Goal: Task Accomplishment & Management: Use online tool/utility

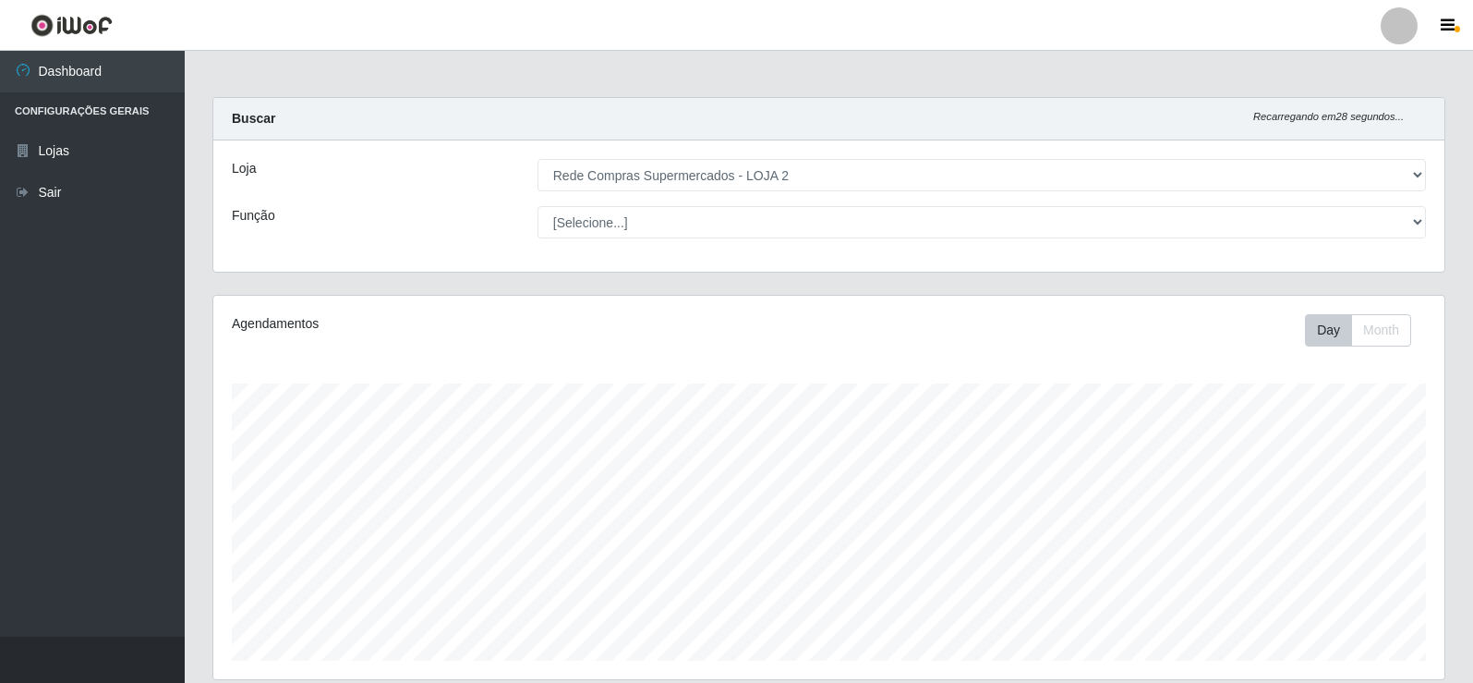
select select "161"
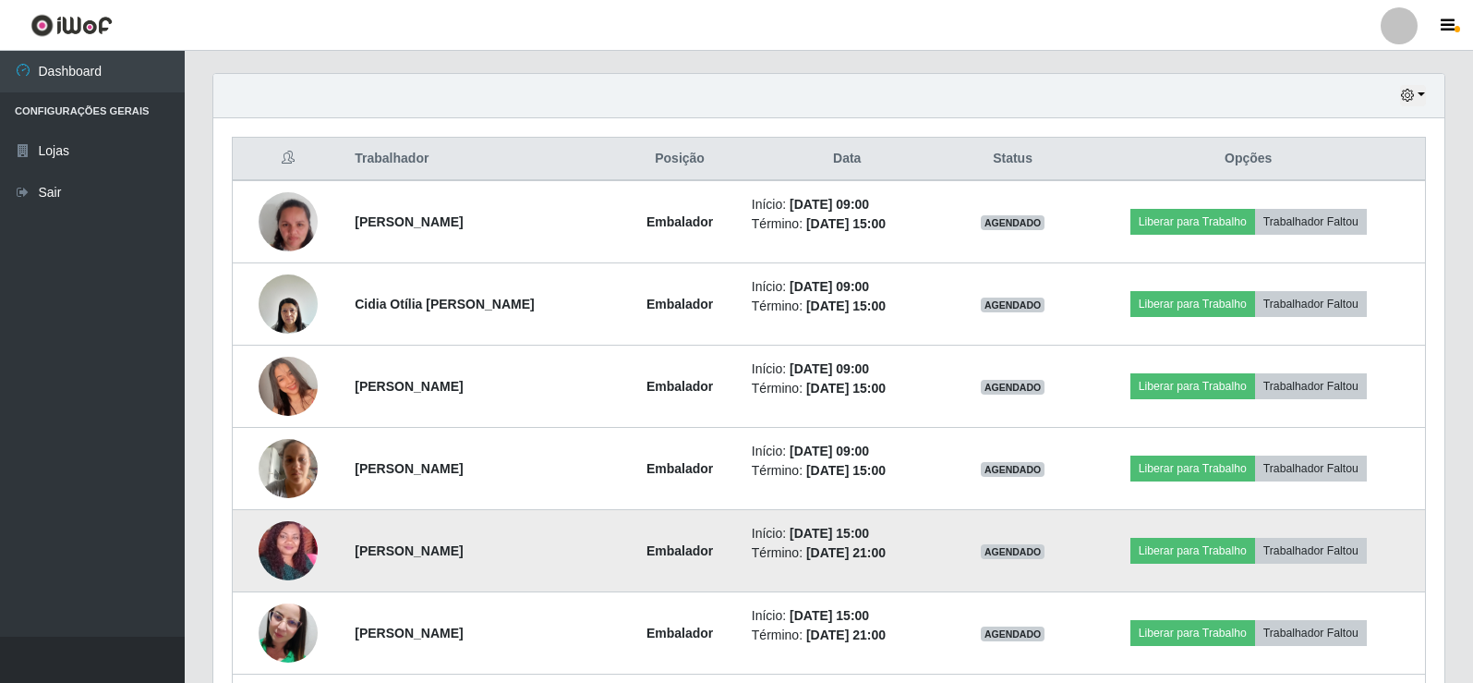
scroll to position [596, 0]
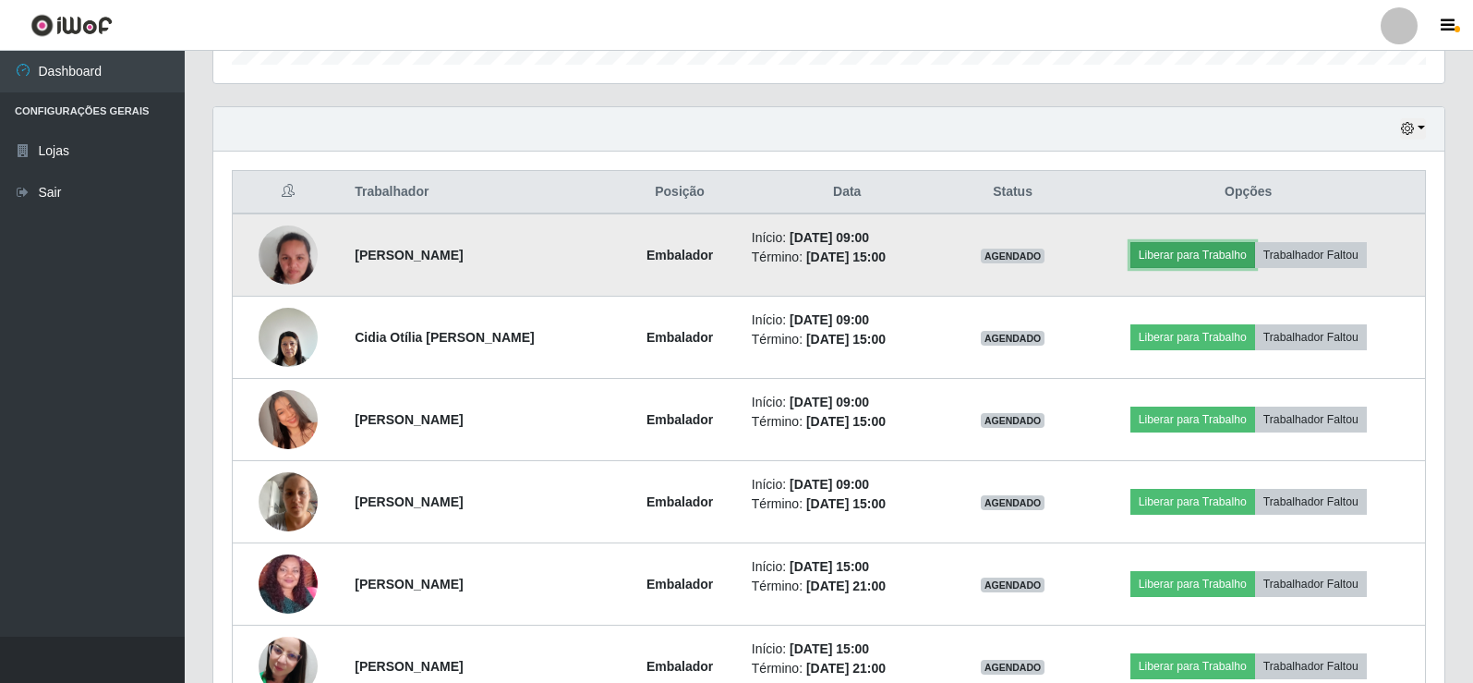
click at [1190, 254] on button "Liberar para Trabalho" at bounding box center [1193, 255] width 125 height 26
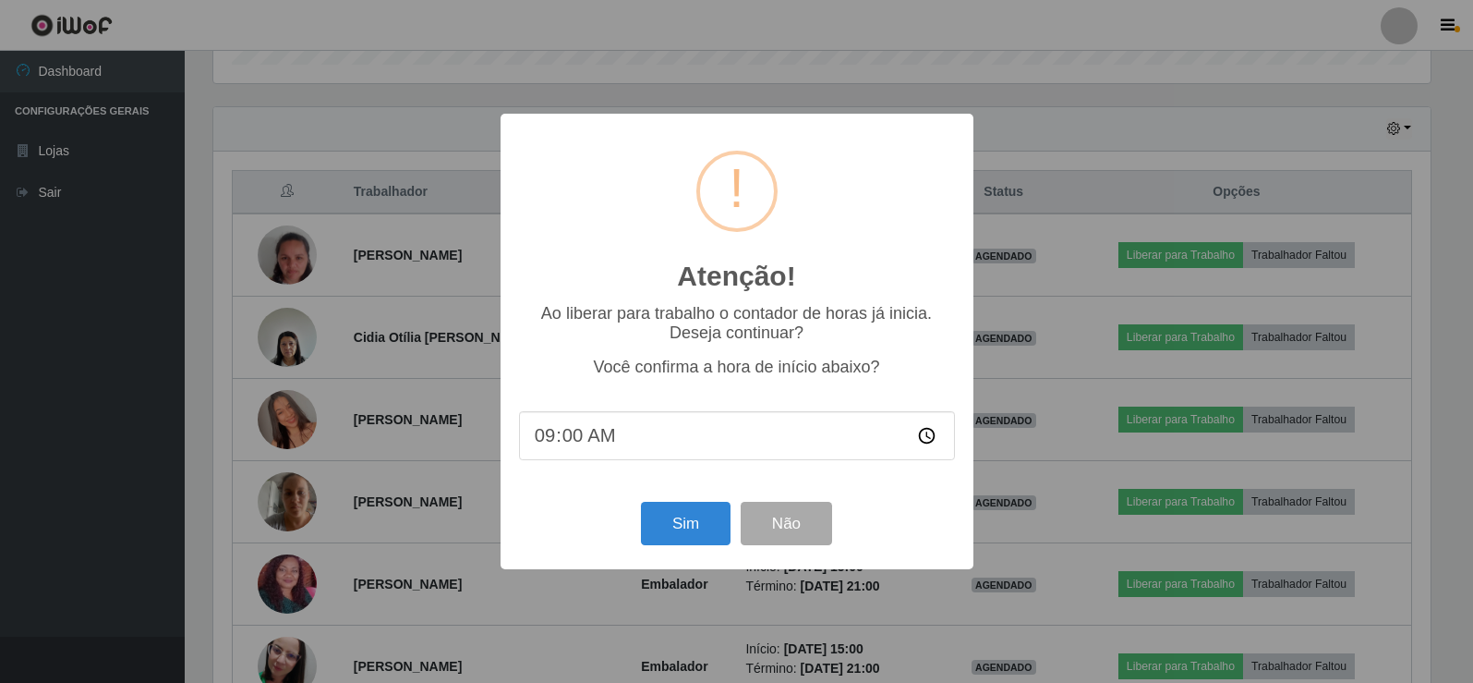
scroll to position [383, 1222]
click at [677, 526] on button "Sim" at bounding box center [688, 523] width 90 height 43
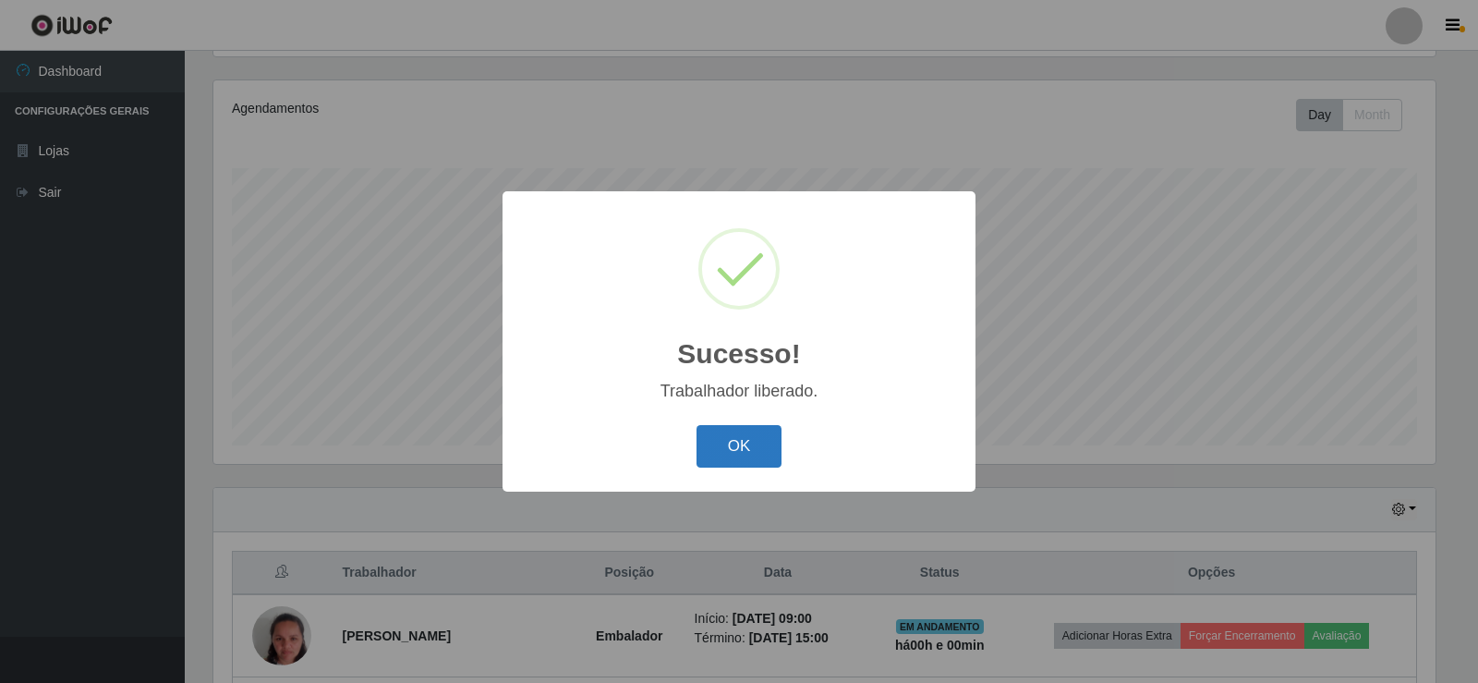
click at [756, 454] on button "OK" at bounding box center [739, 446] width 86 height 43
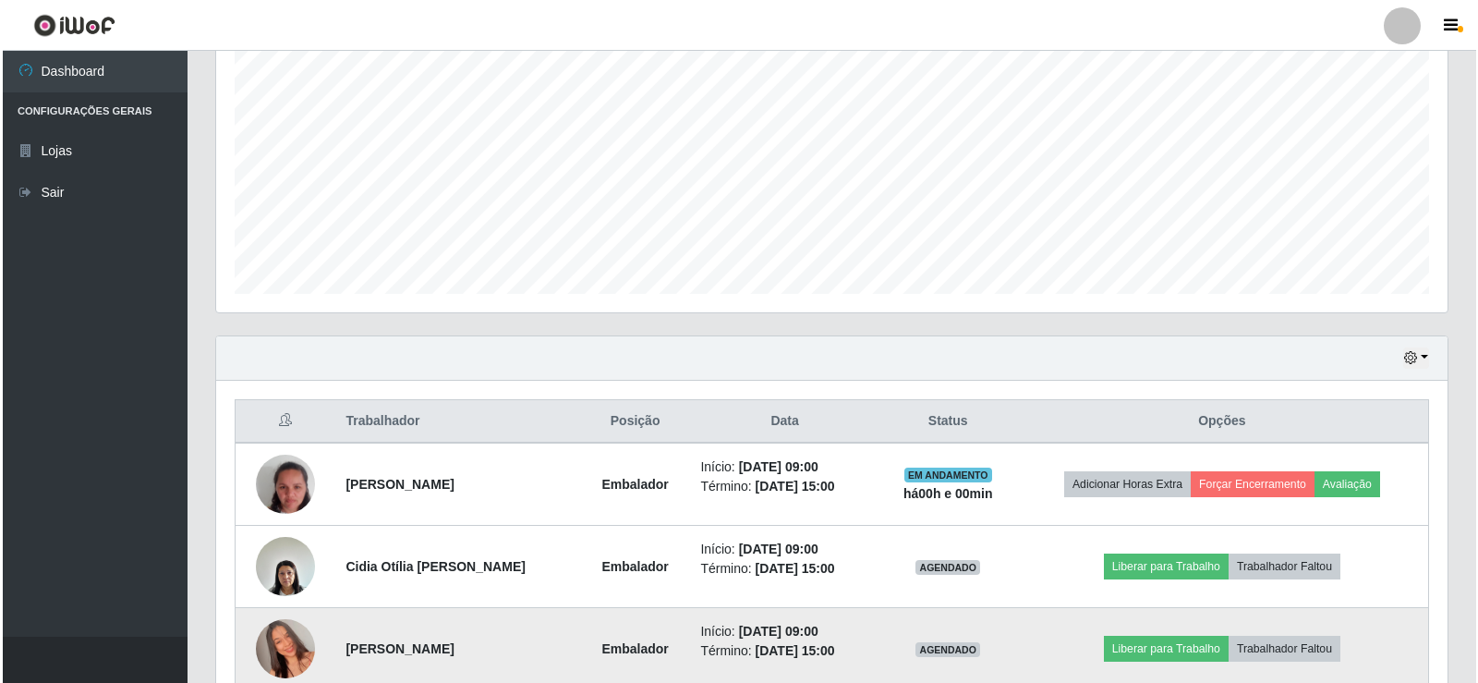
scroll to position [400, 0]
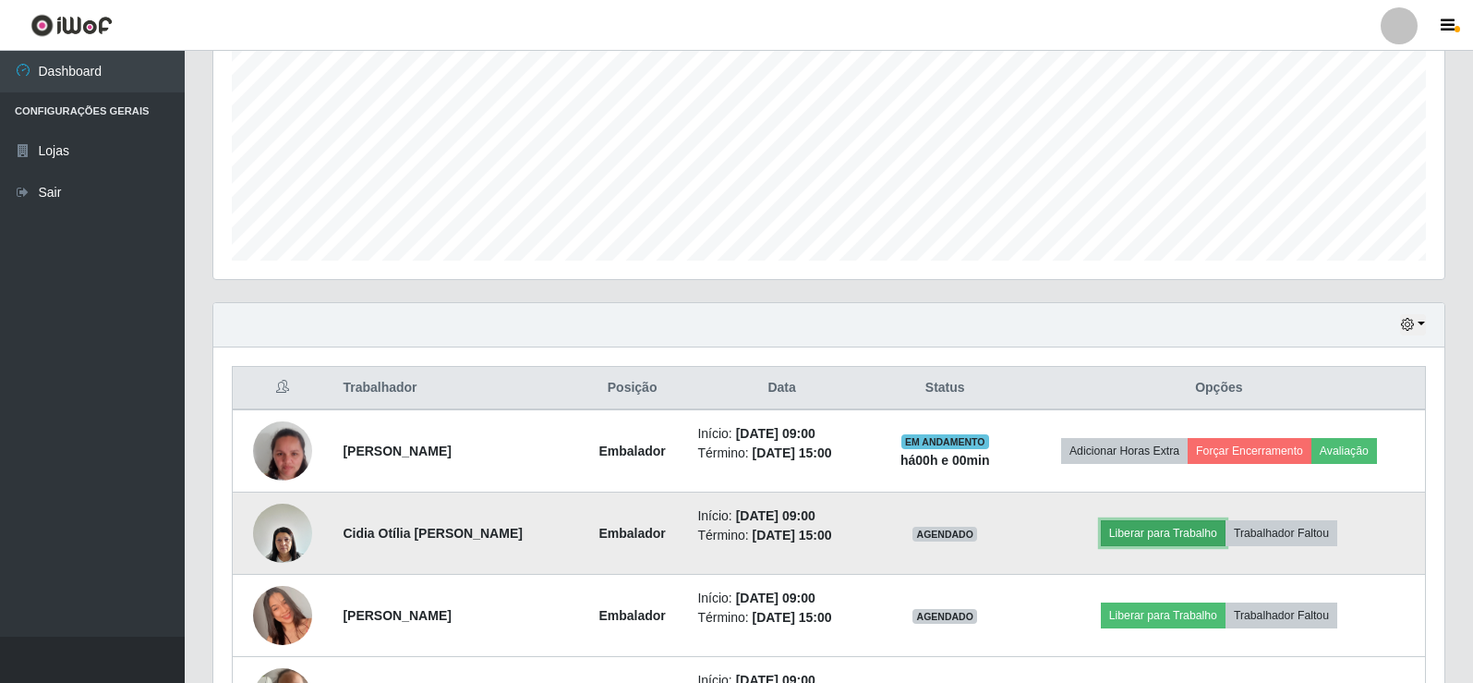
click at [1202, 538] on button "Liberar para Trabalho" at bounding box center [1163, 533] width 125 height 26
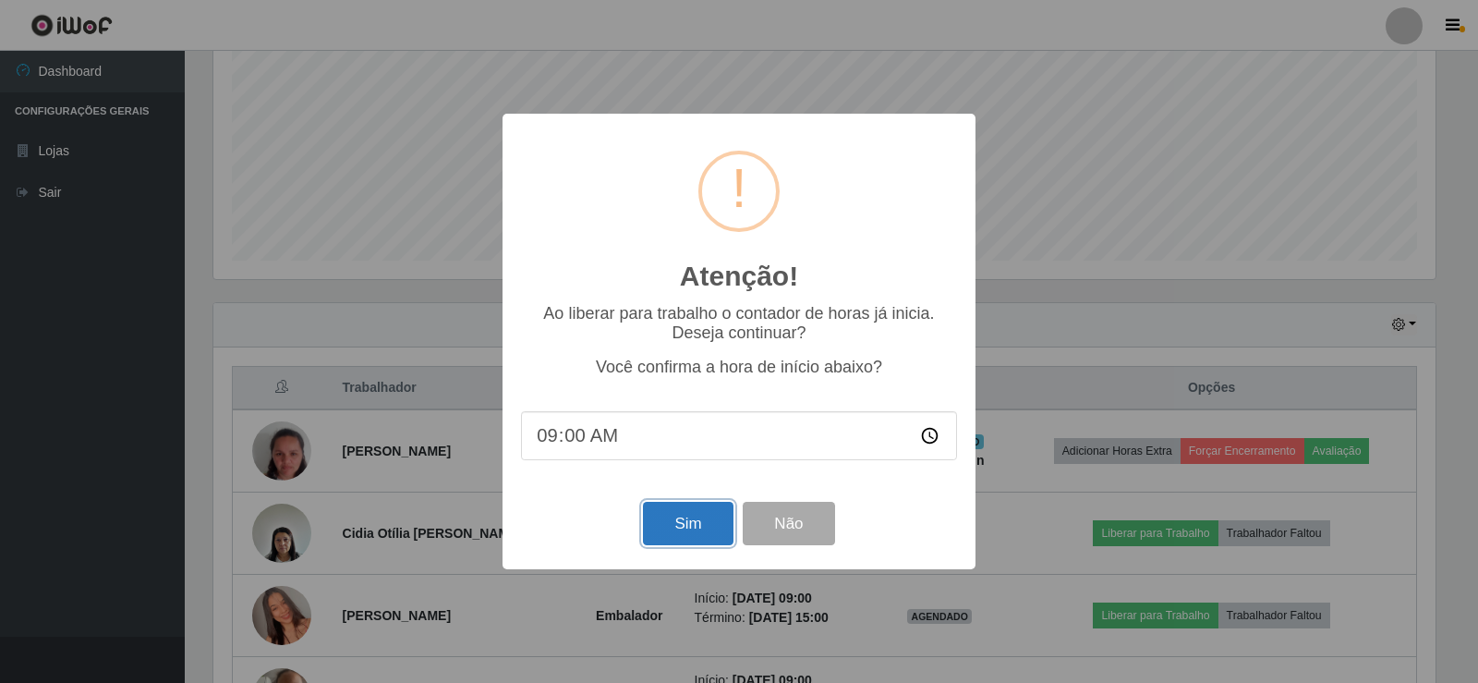
click at [708, 531] on button "Sim" at bounding box center [688, 523] width 90 height 43
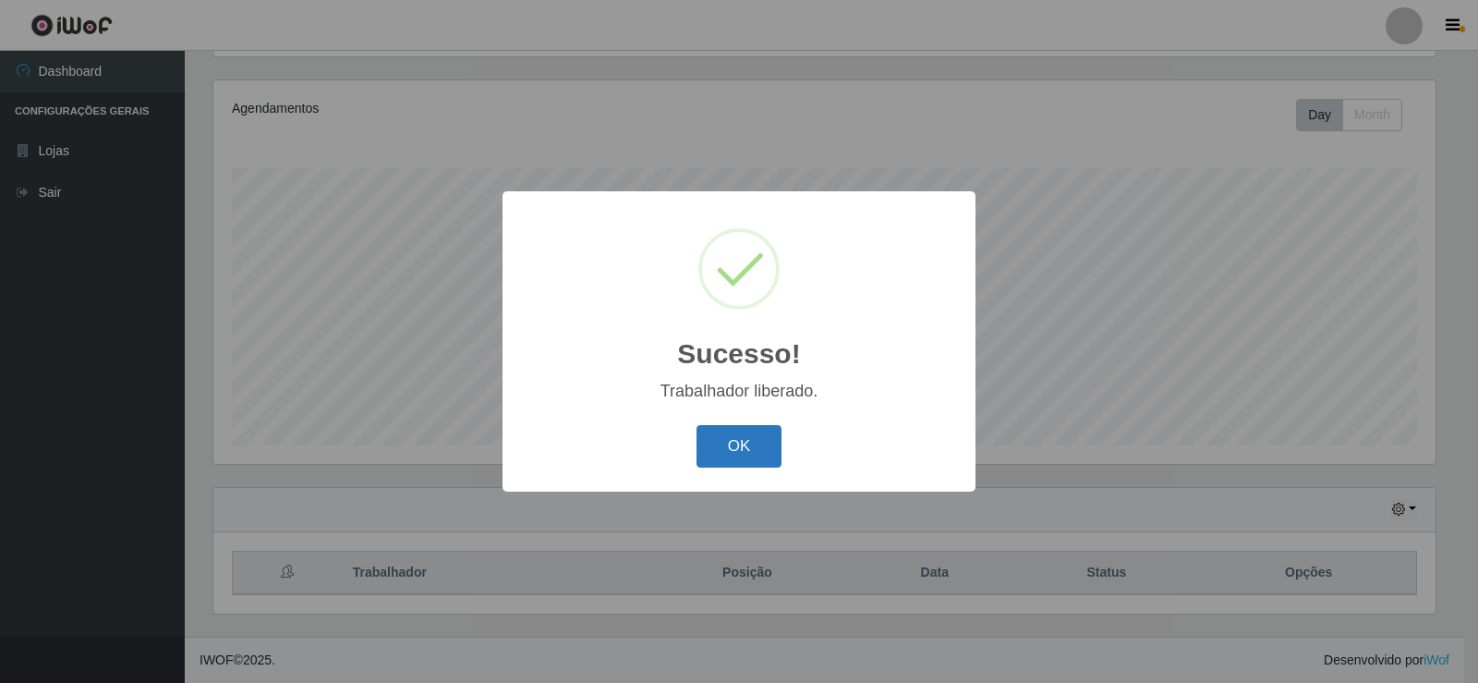
click at [745, 449] on button "OK" at bounding box center [739, 446] width 86 height 43
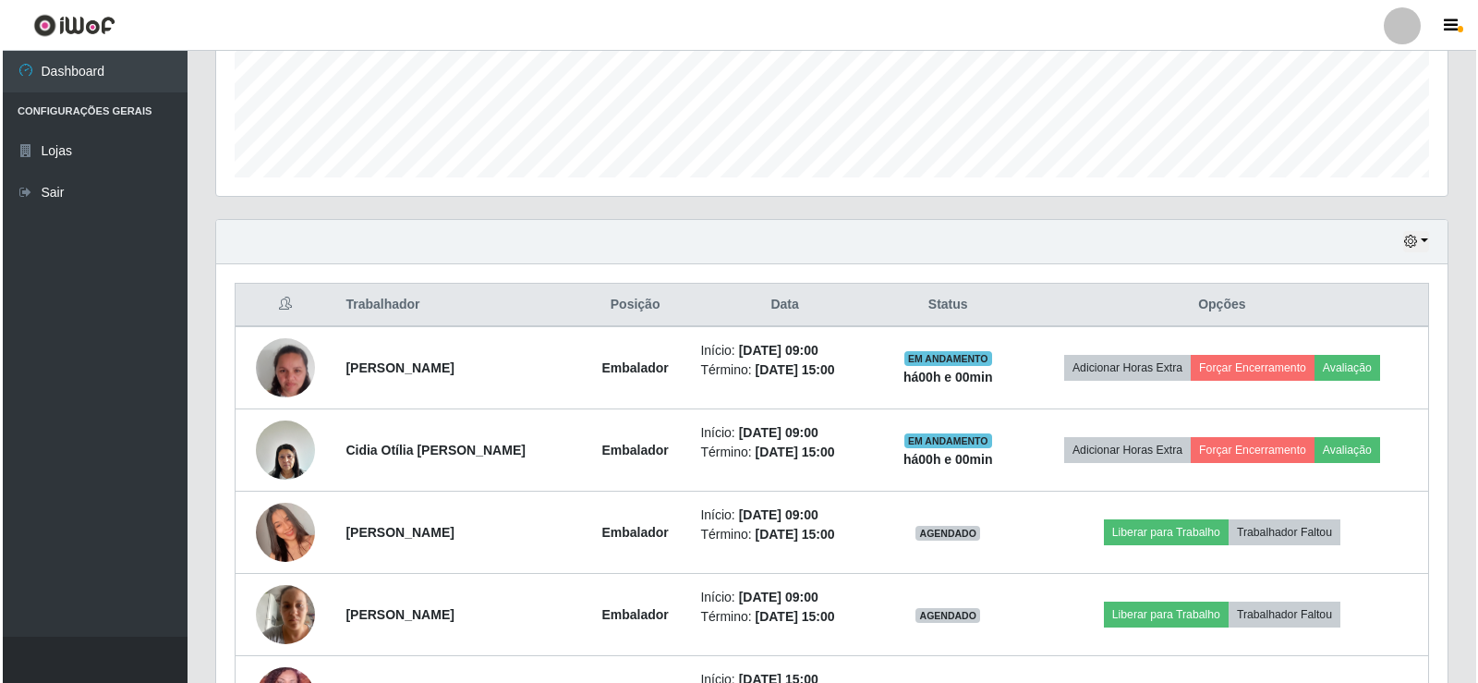
scroll to position [492, 0]
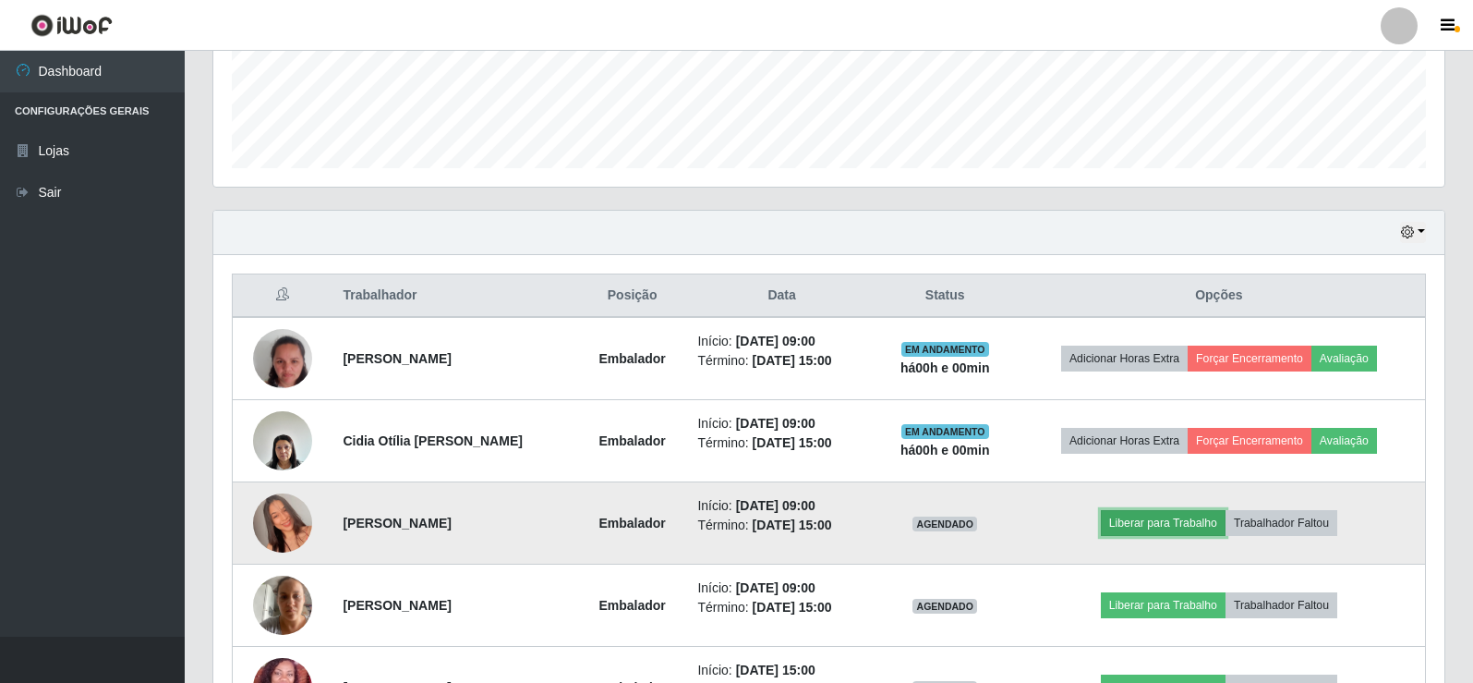
click at [1158, 521] on button "Liberar para Trabalho" at bounding box center [1163, 523] width 125 height 26
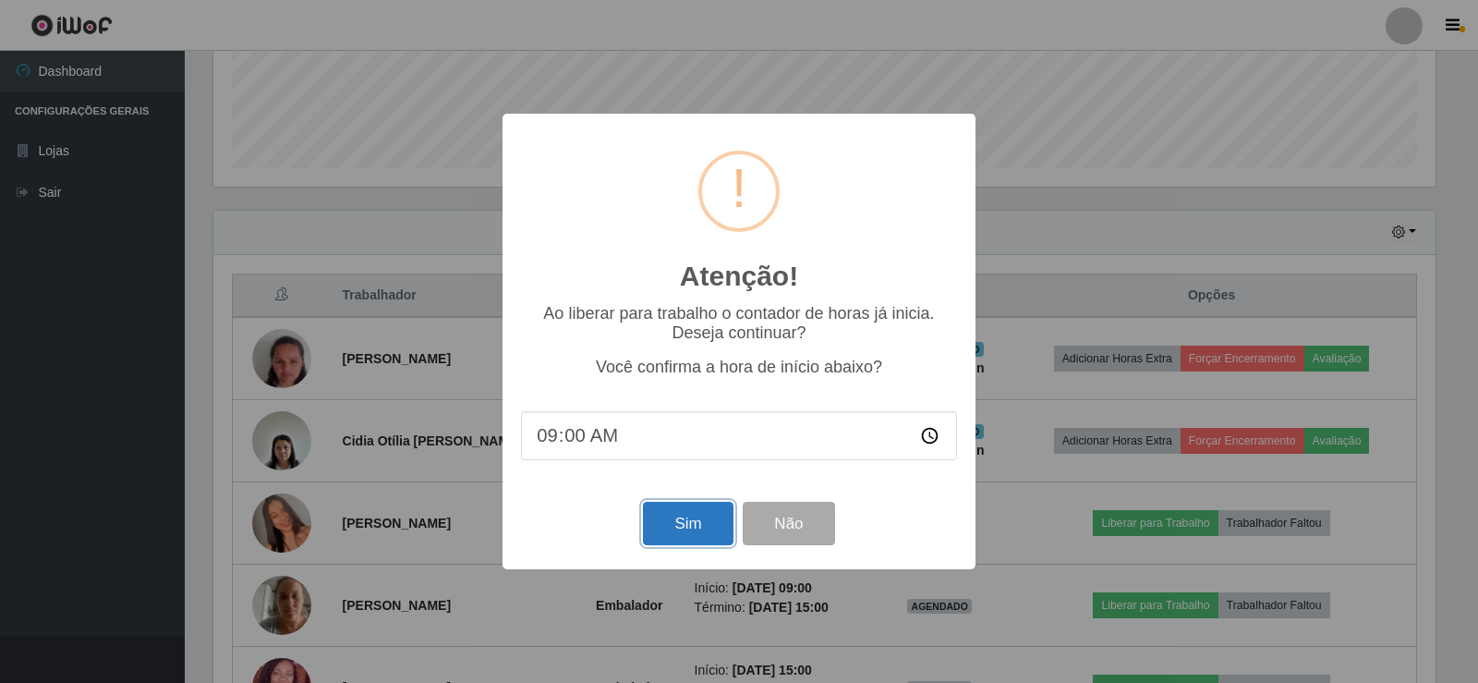
click at [693, 534] on button "Sim" at bounding box center [688, 523] width 90 height 43
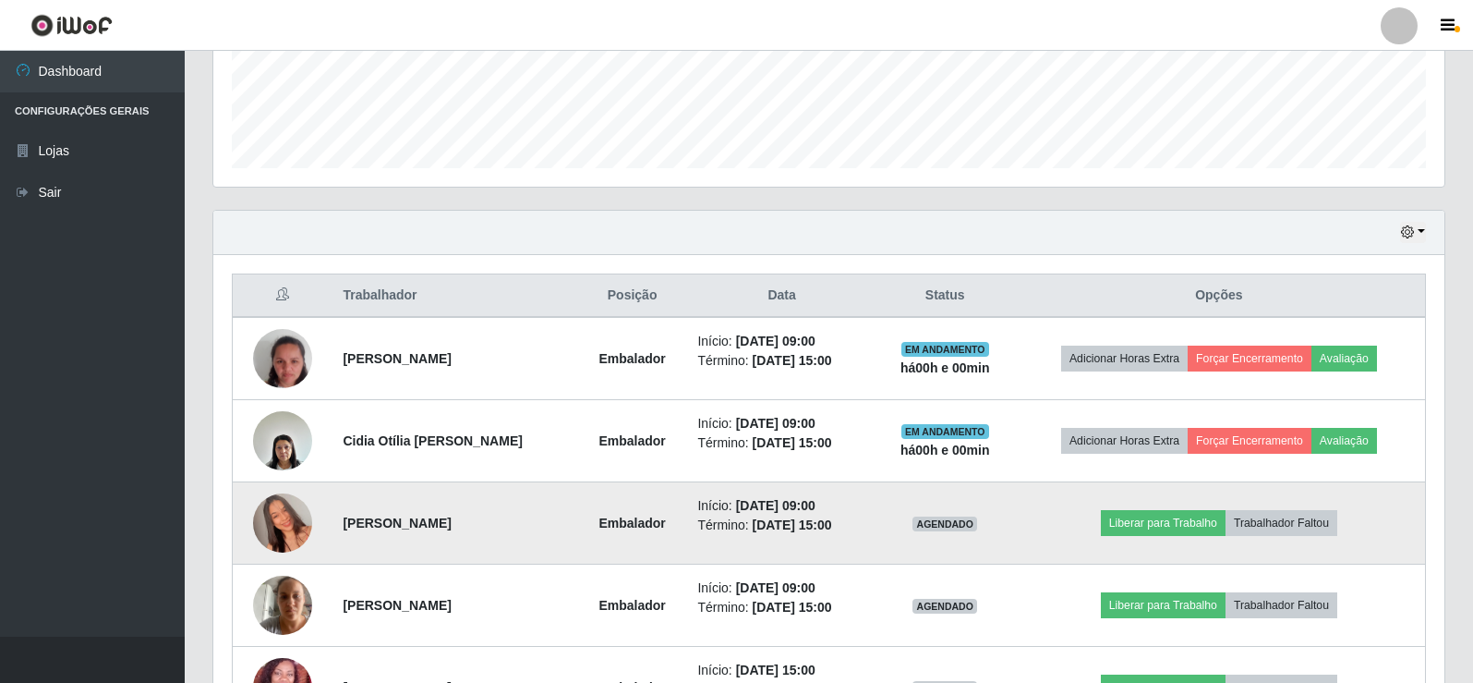
scroll to position [0, 0]
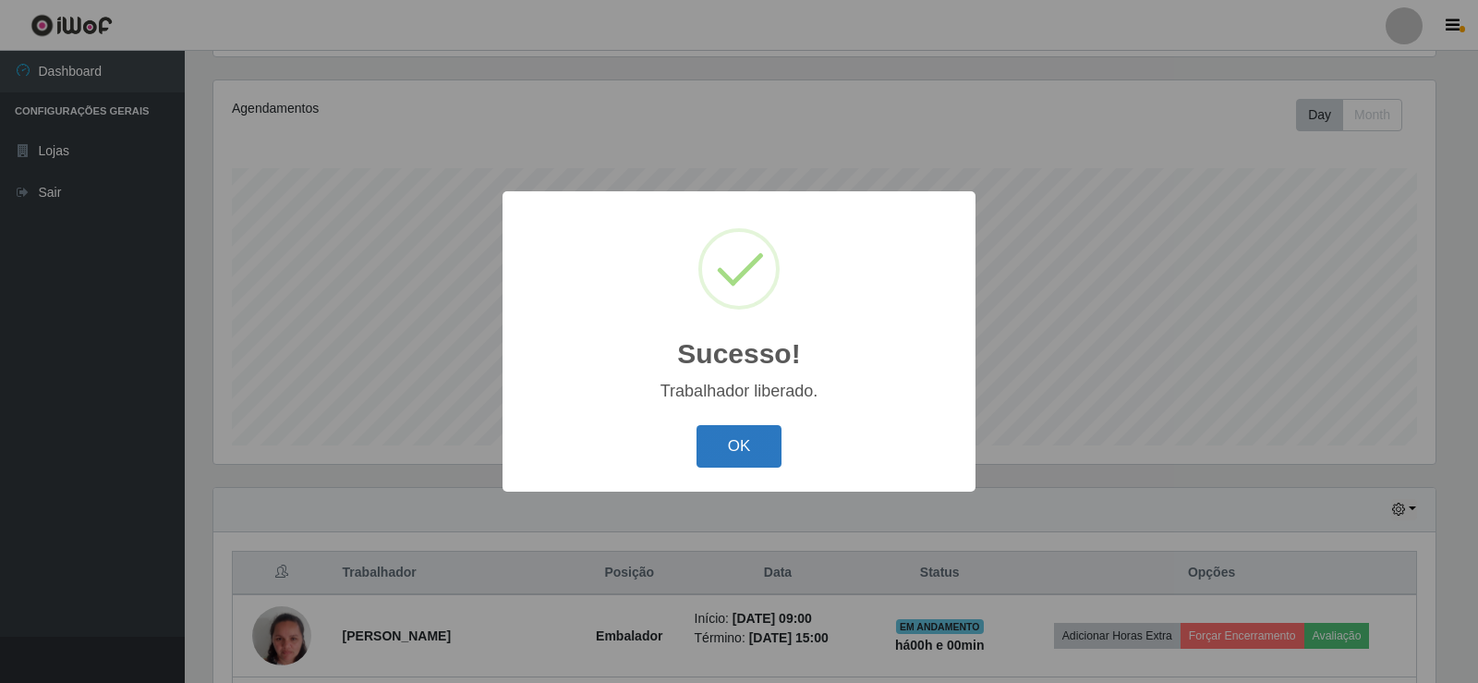
click at [727, 453] on button "OK" at bounding box center [739, 446] width 86 height 43
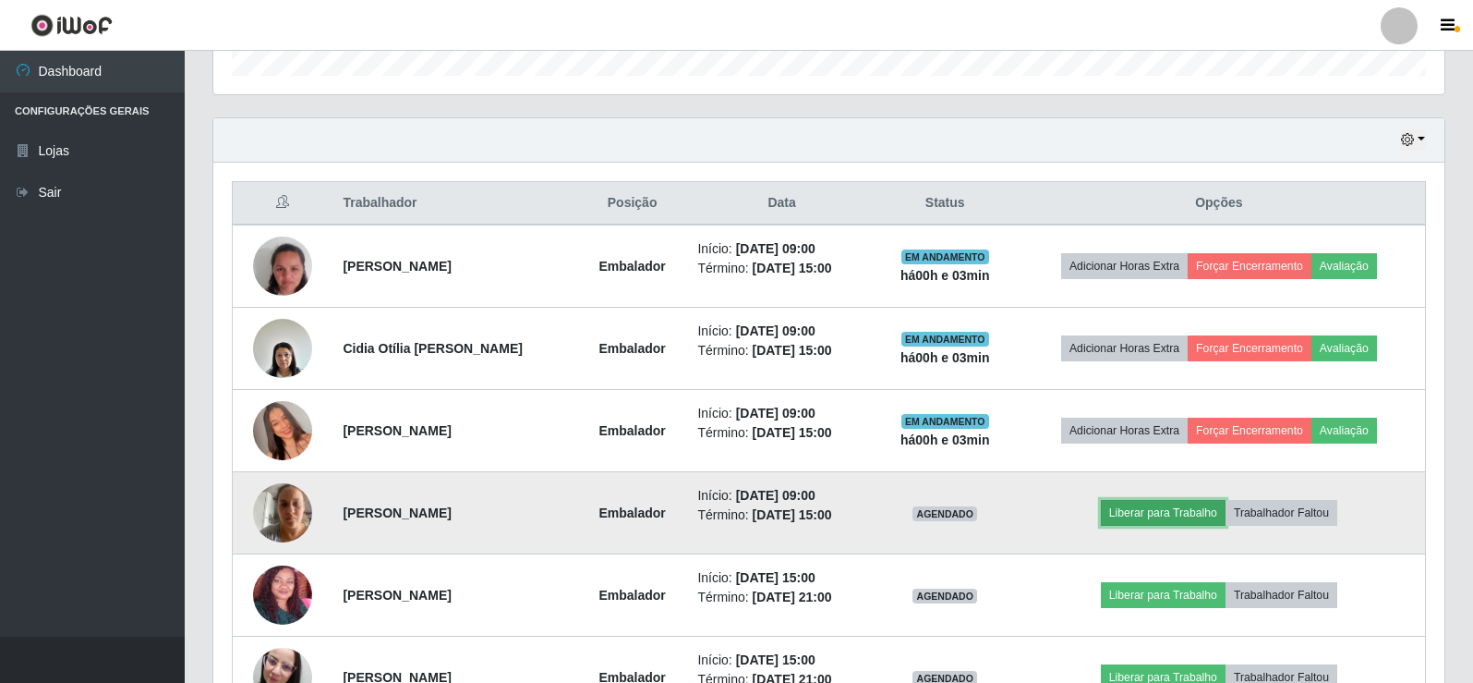
click at [1174, 507] on button "Liberar para Trabalho" at bounding box center [1163, 513] width 125 height 26
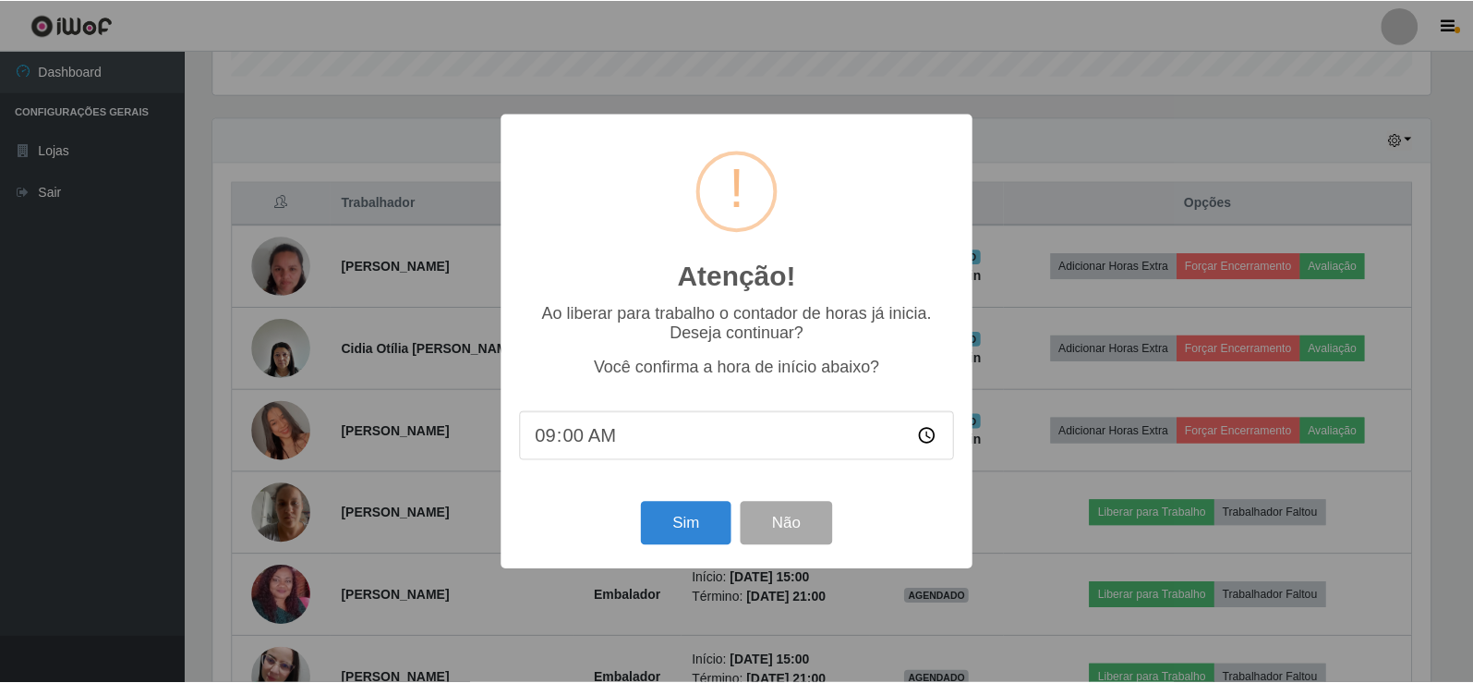
scroll to position [383, 1222]
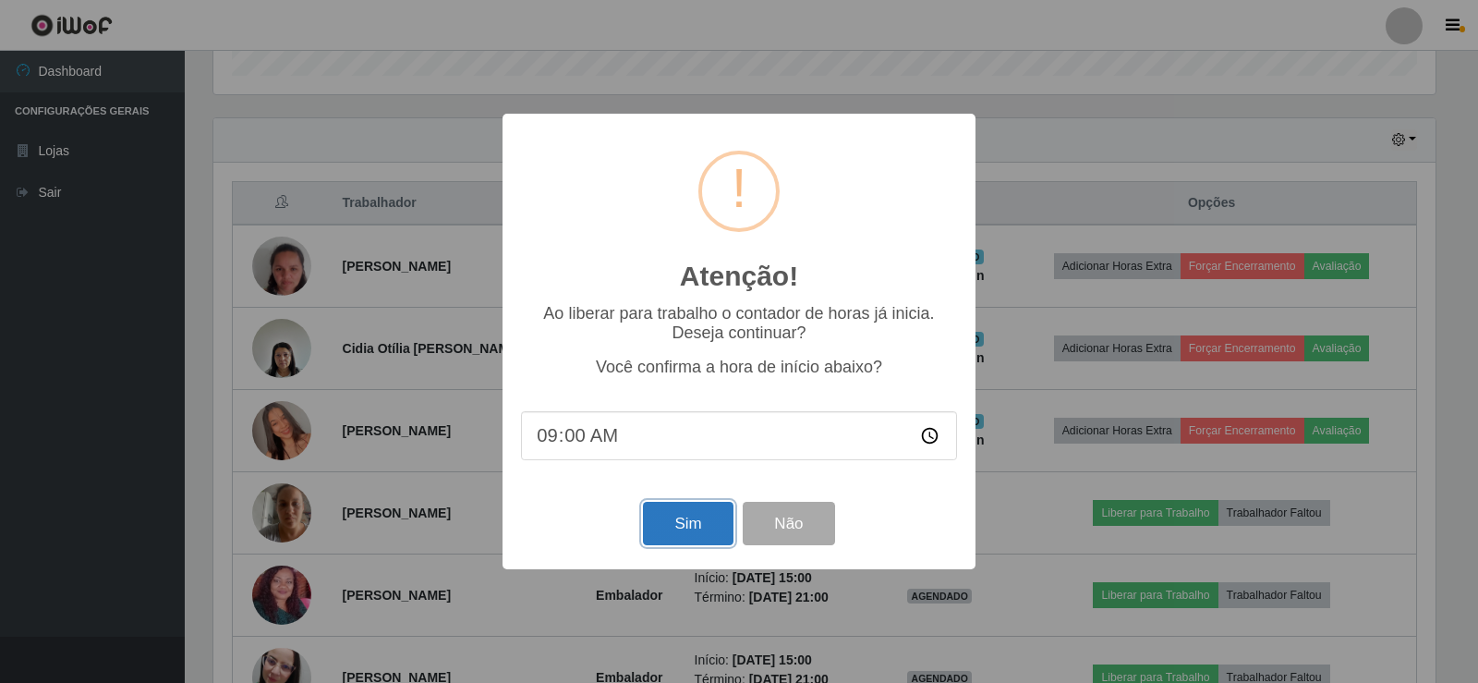
click at [670, 527] on button "Sim" at bounding box center [688, 523] width 90 height 43
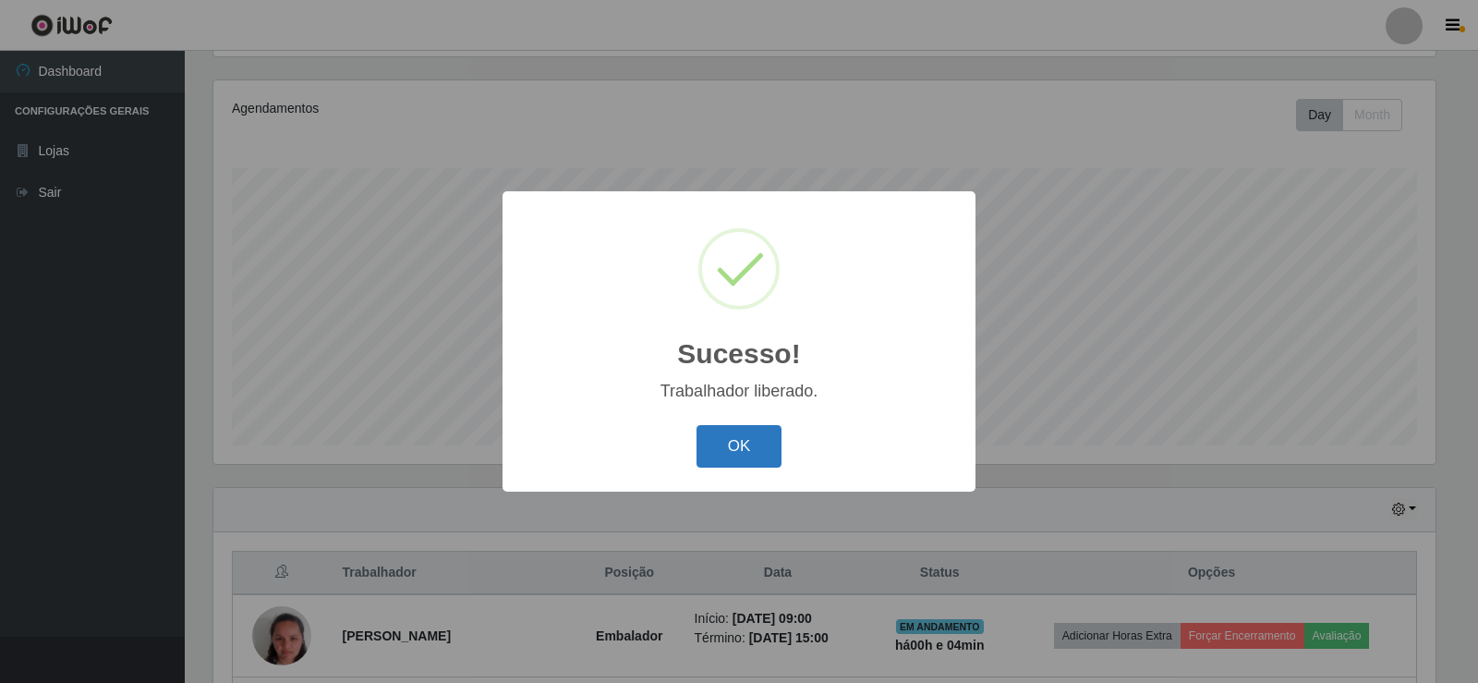
click at [761, 442] on button "OK" at bounding box center [739, 446] width 86 height 43
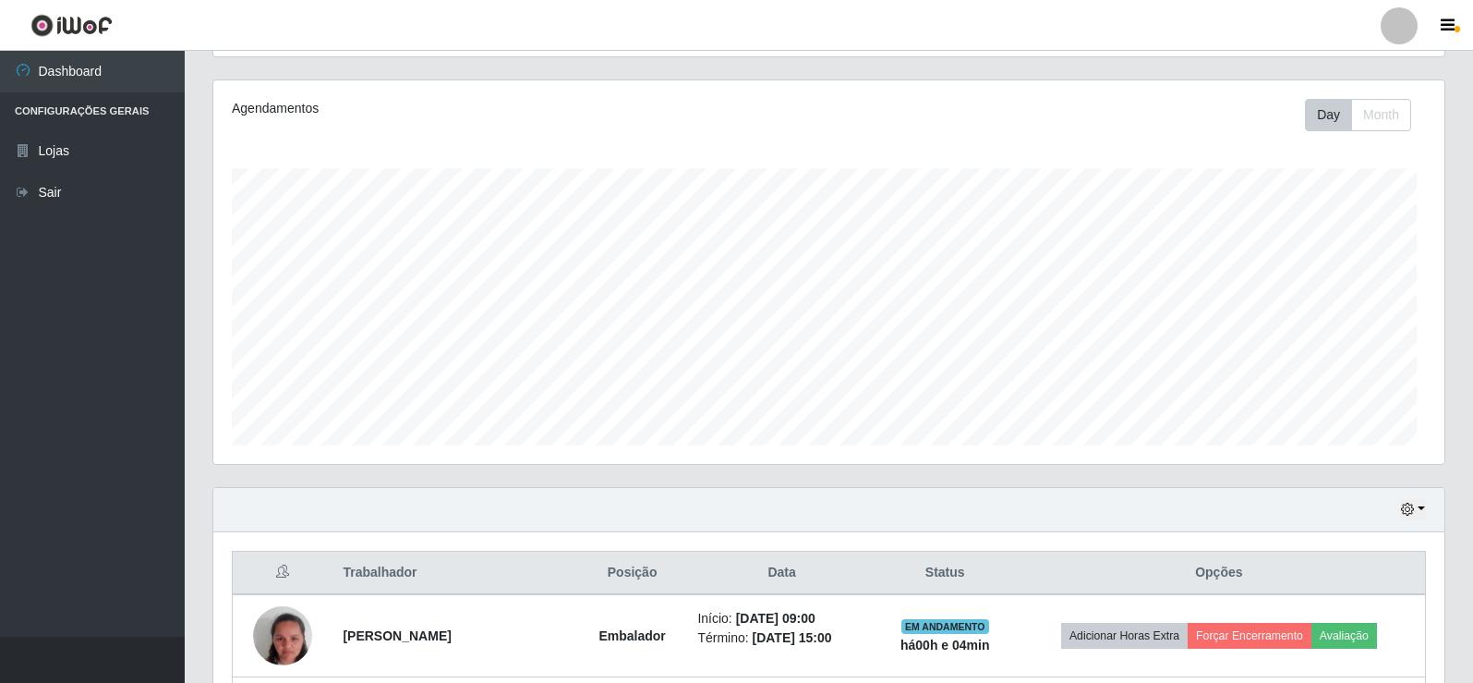
scroll to position [383, 1231]
